Goal: Task Accomplishment & Management: Use online tool/utility

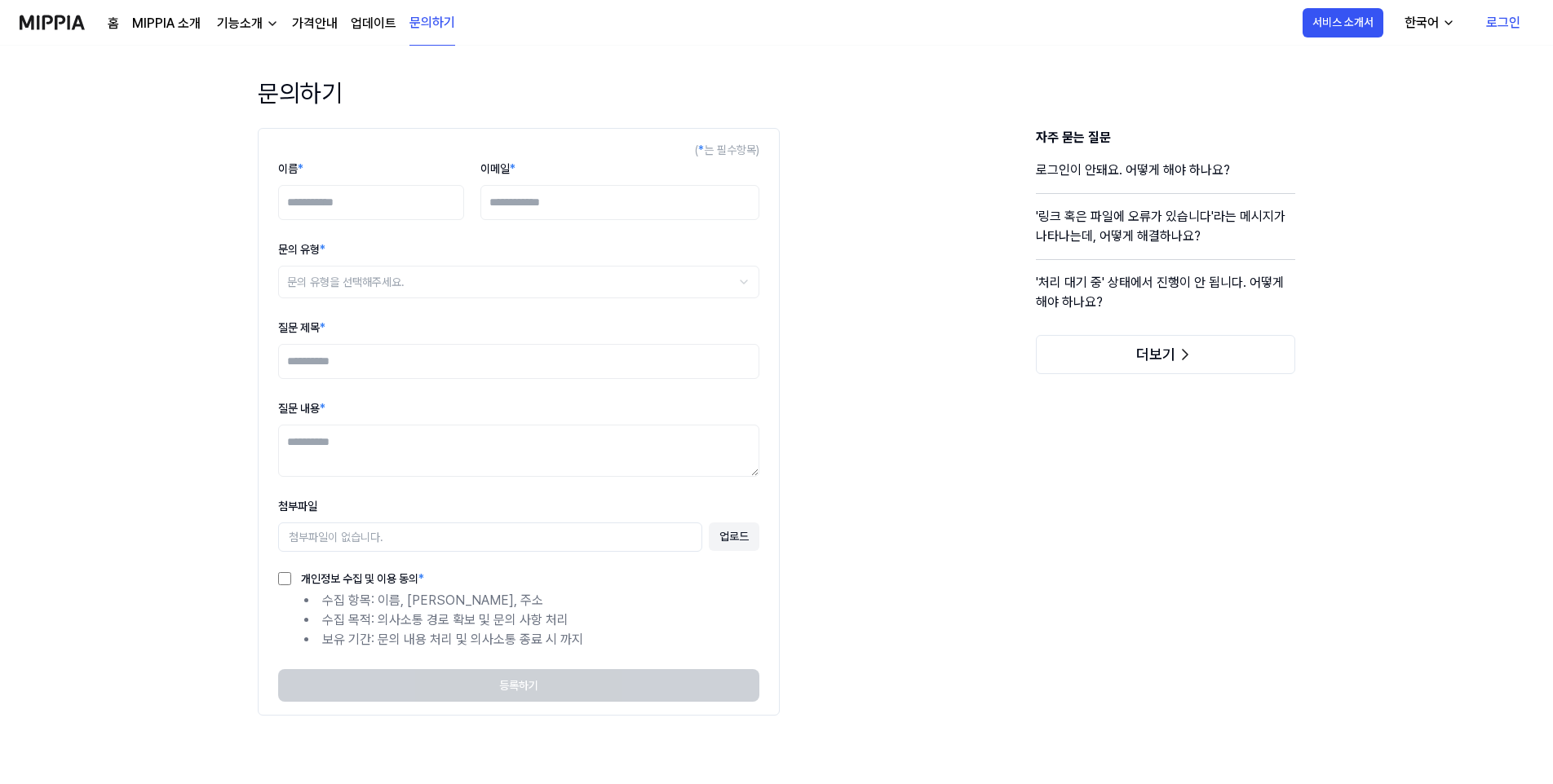
click at [55, 28] on img at bounding box center [52, 22] width 65 height 45
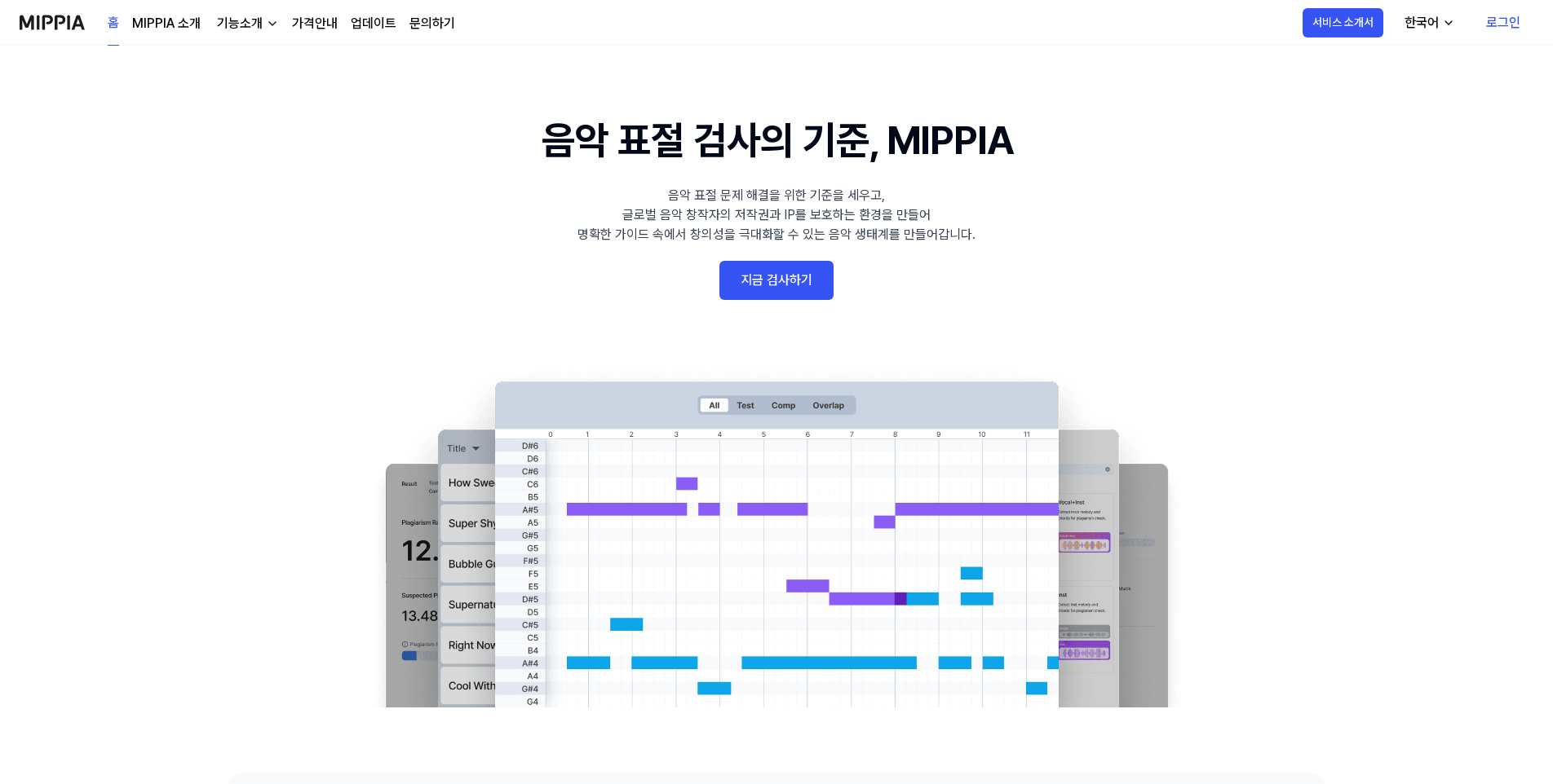
click at [796, 287] on link "지금 검사하기" at bounding box center [776, 280] width 115 height 39
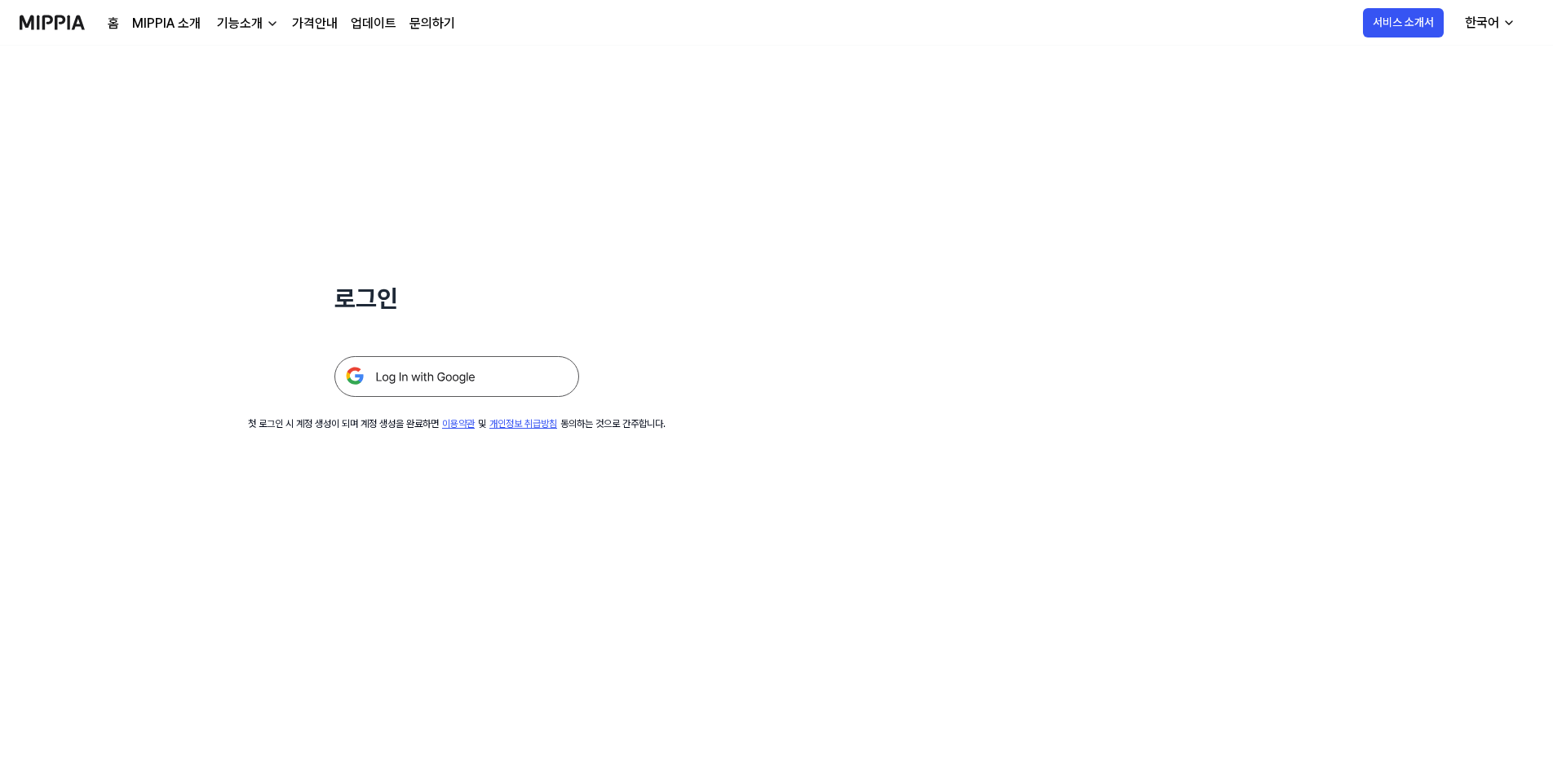
click at [458, 373] on img at bounding box center [457, 377] width 244 height 41
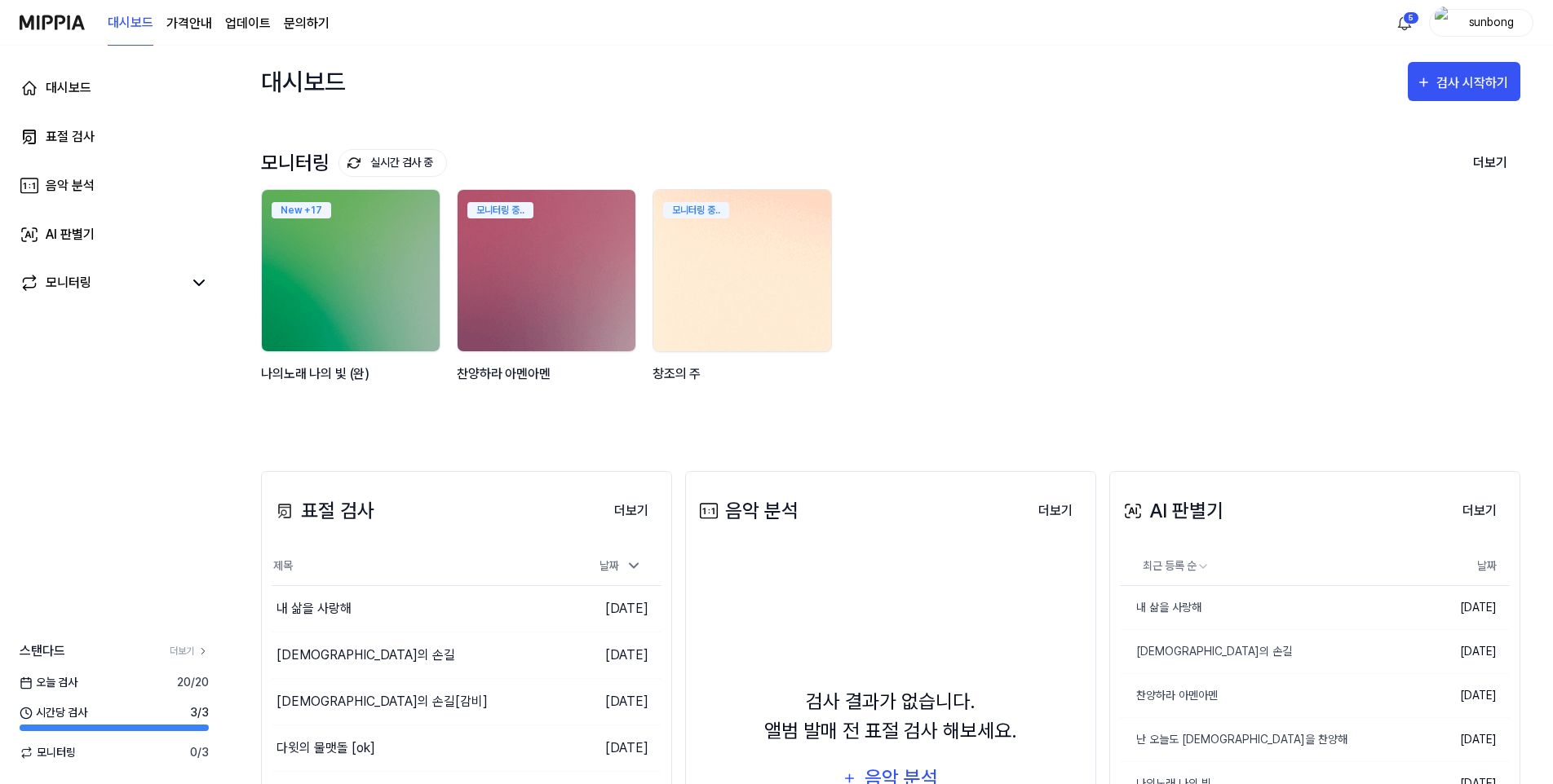
scroll to position [81, 0]
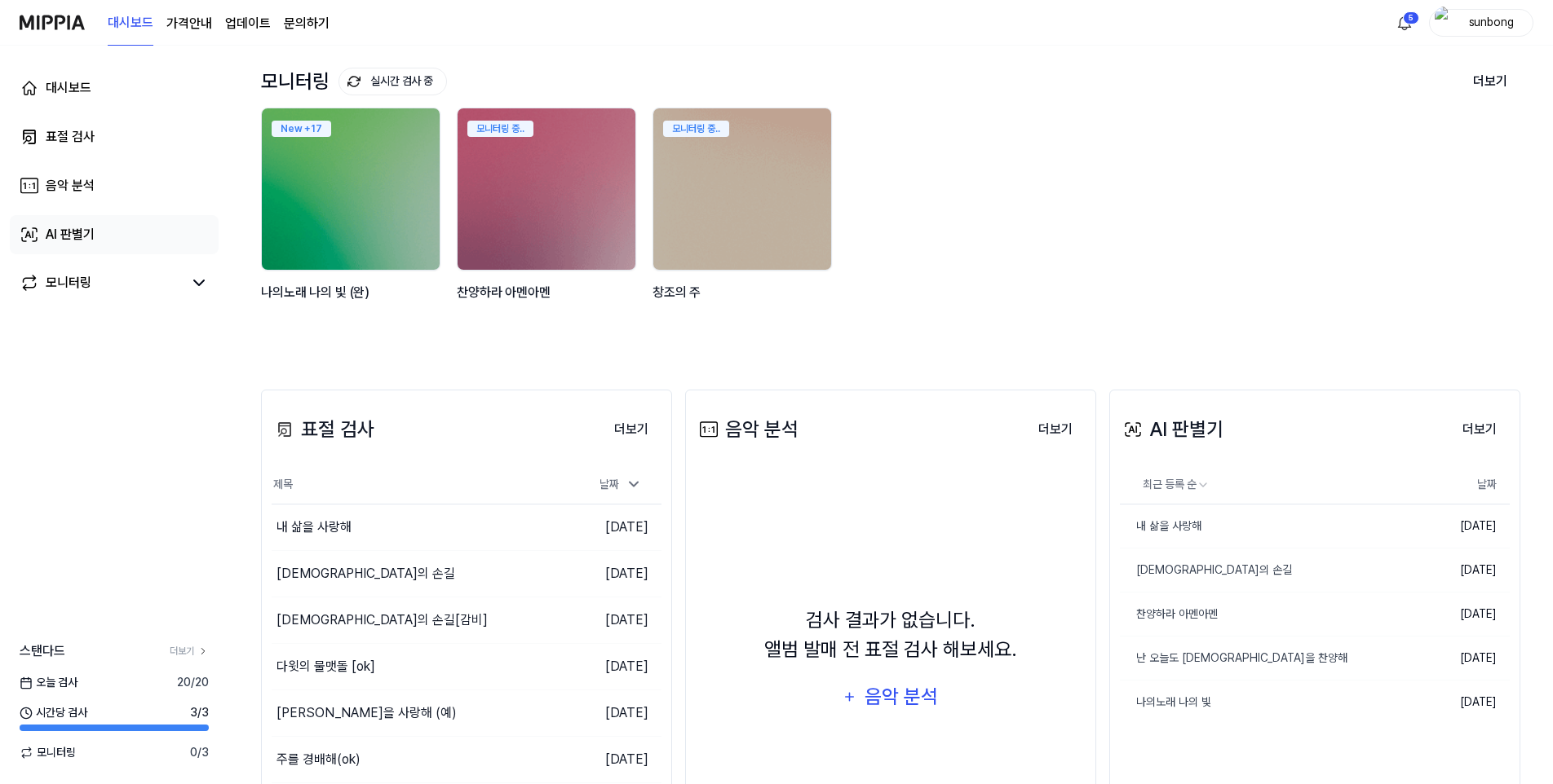
click at [71, 236] on div "AI 판별기" at bounding box center [70, 234] width 49 height 20
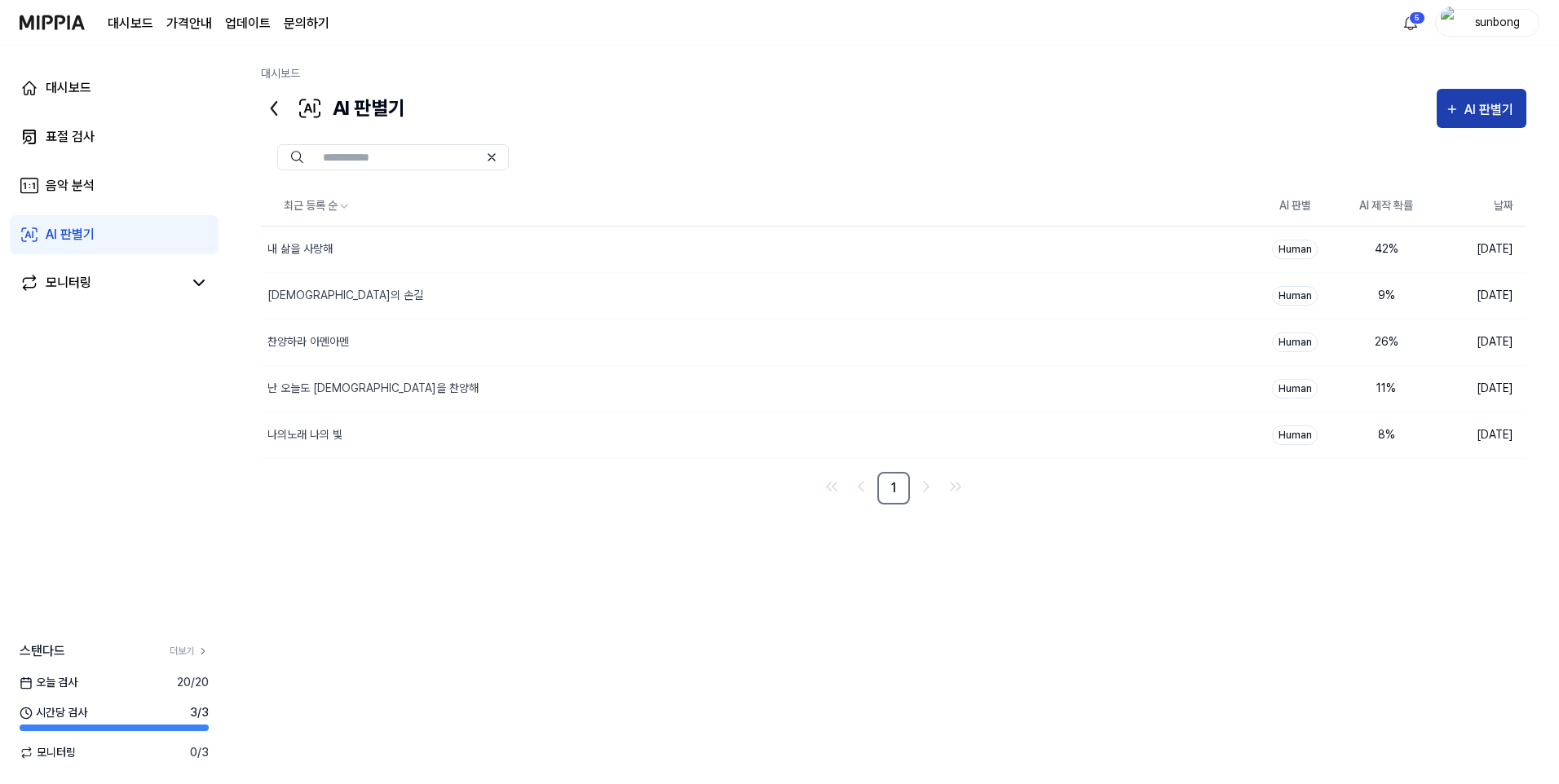
click at [1477, 120] on button "AI 판별기" at bounding box center [1482, 109] width 90 height 39
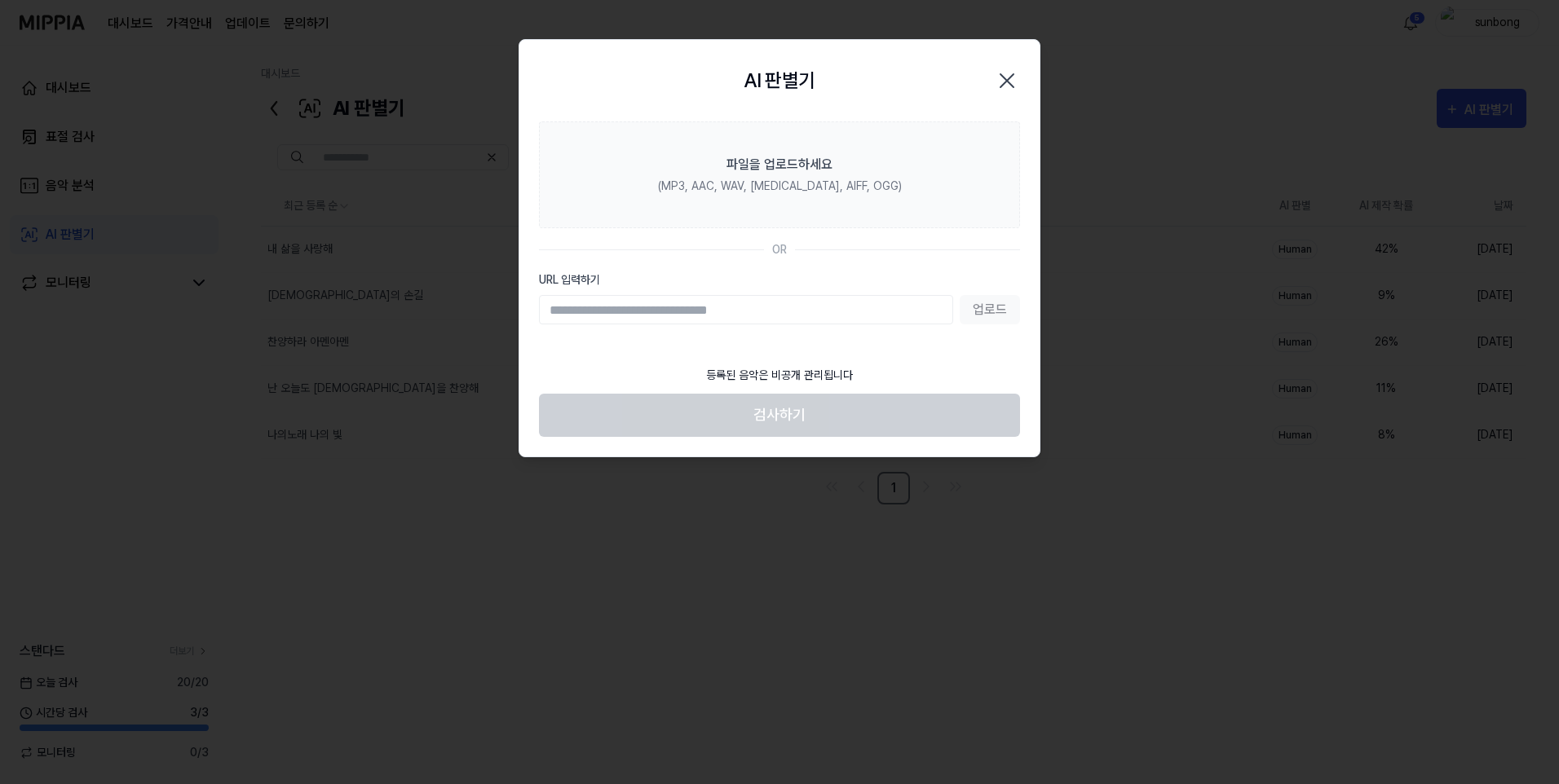
click at [1012, 76] on icon "button" at bounding box center [1007, 80] width 13 height 13
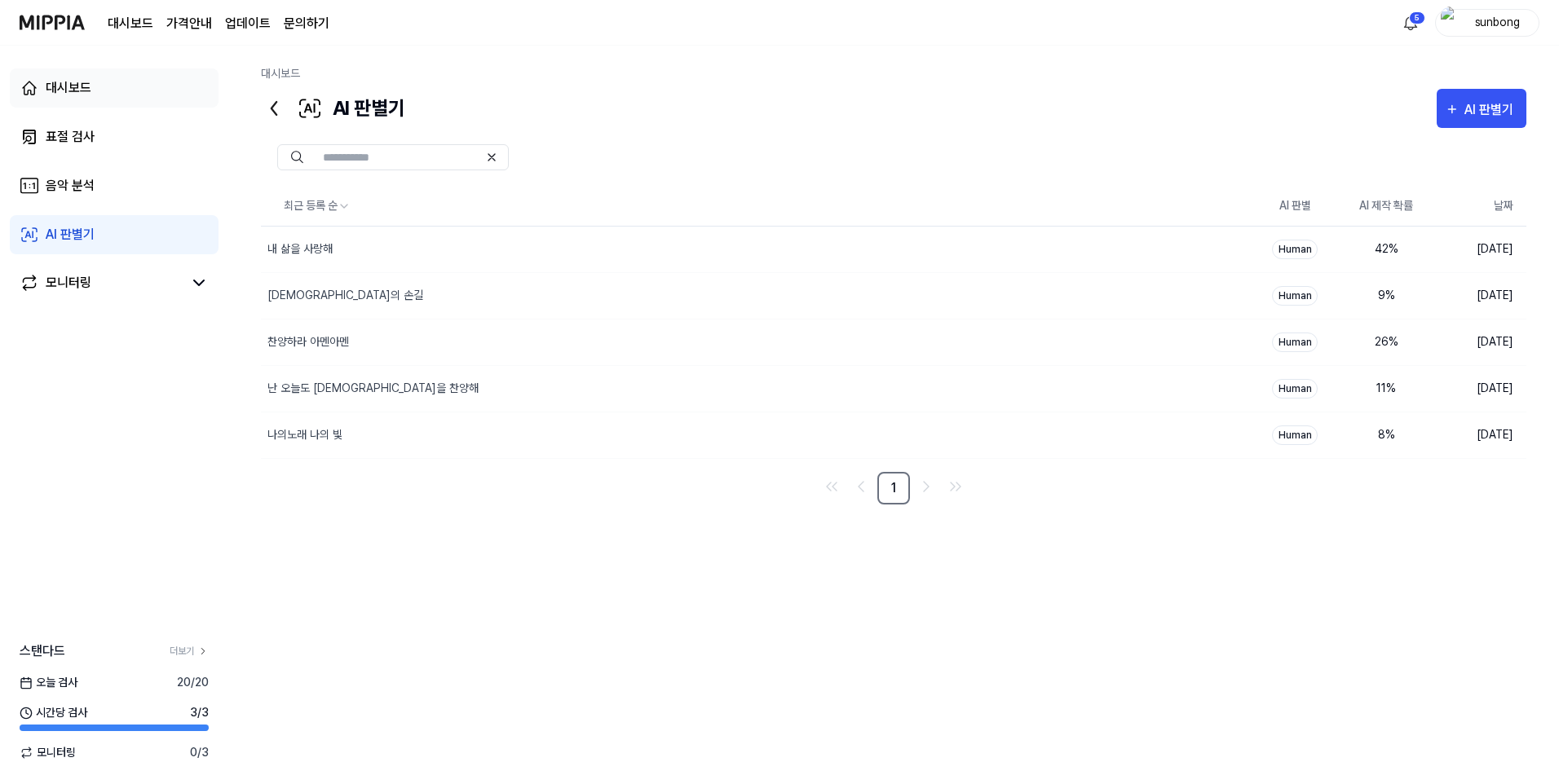
click at [73, 89] on div "대시보드" at bounding box center [69, 87] width 46 height 20
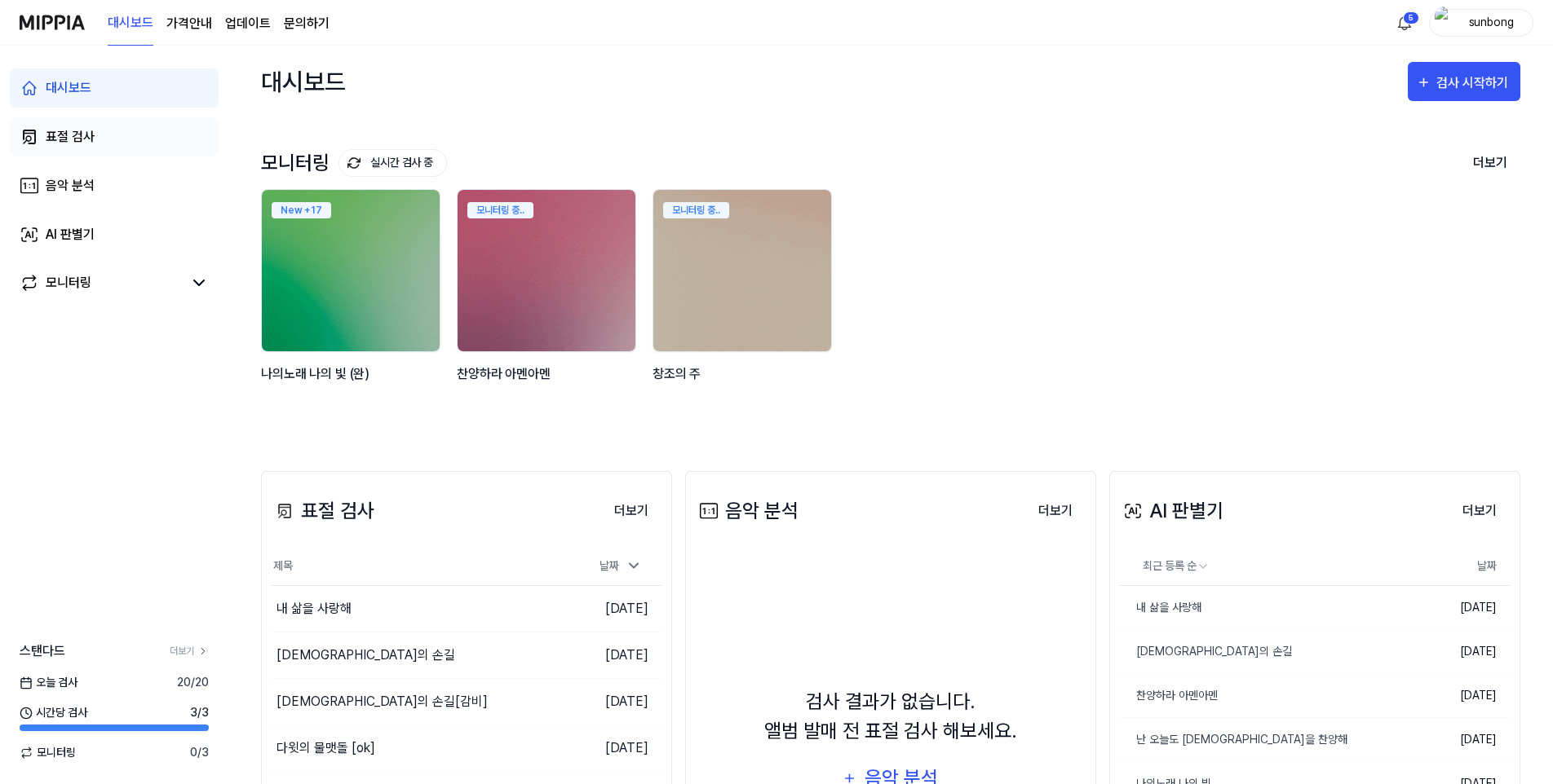
click at [65, 132] on div "표절 검사" at bounding box center [70, 137] width 49 height 20
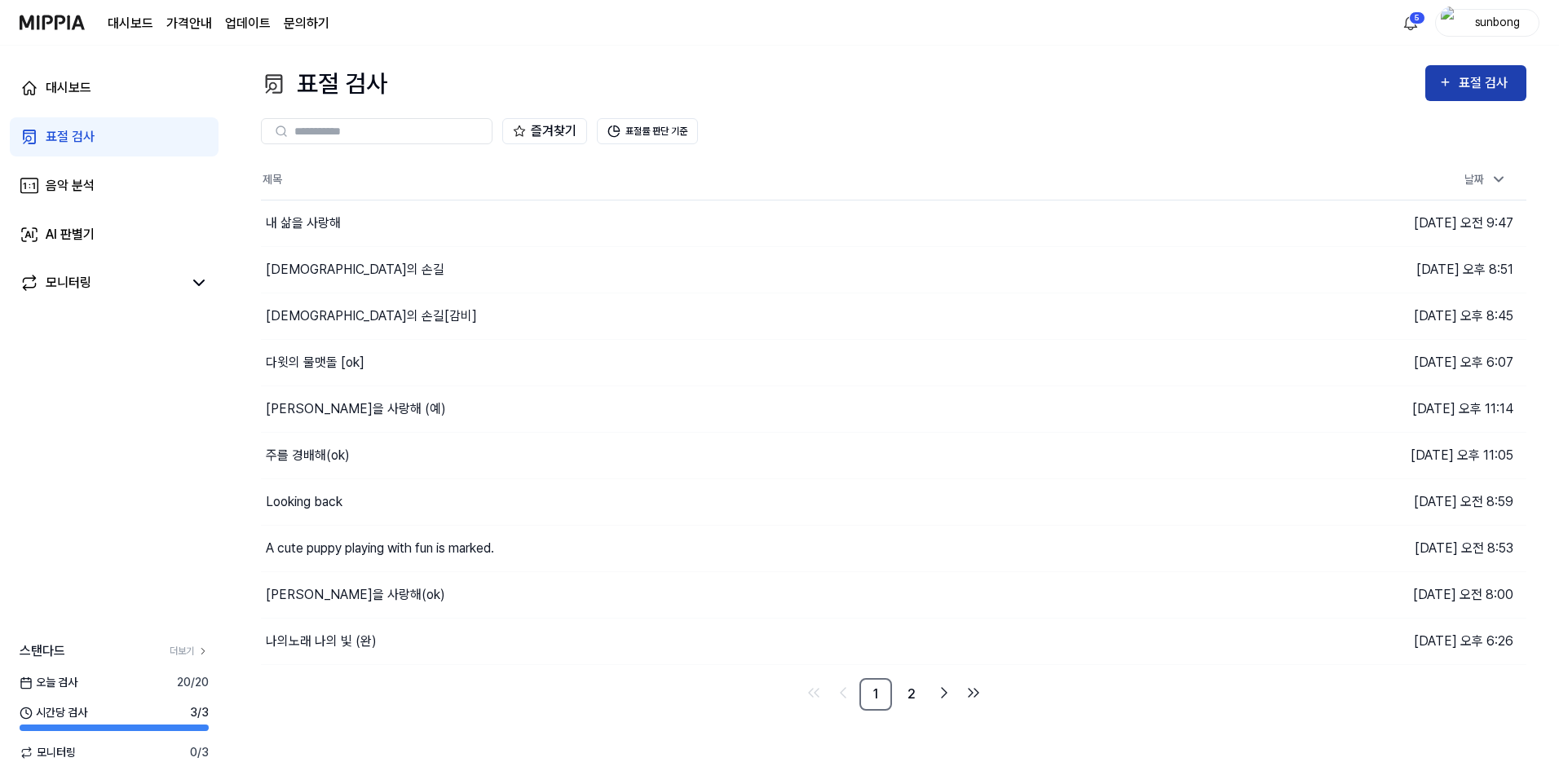
click at [1474, 78] on div "표절 검사" at bounding box center [1486, 83] width 54 height 21
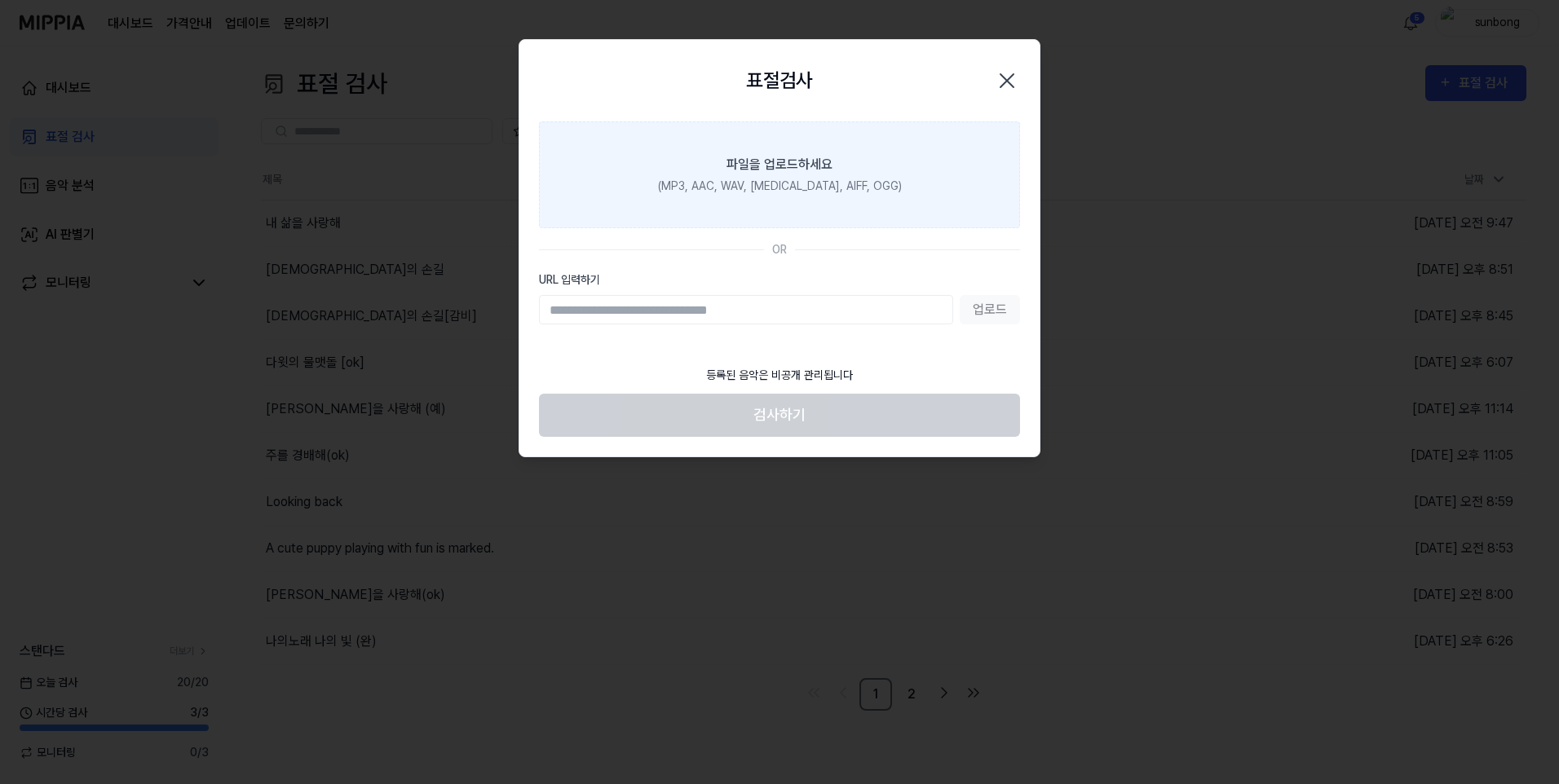
click at [790, 182] on div "(MP3, AAC, WAV, [MEDICAL_DATA], AIFF, OGG)" at bounding box center [779, 186] width 244 height 17
click at [0, 0] on input "파일을 업로드하세요 (MP3, AAC, WAV, [MEDICAL_DATA], AIFF, OGG)" at bounding box center [0, 0] width 0 height 0
